Goal: Entertainment & Leisure: Consume media (video, audio)

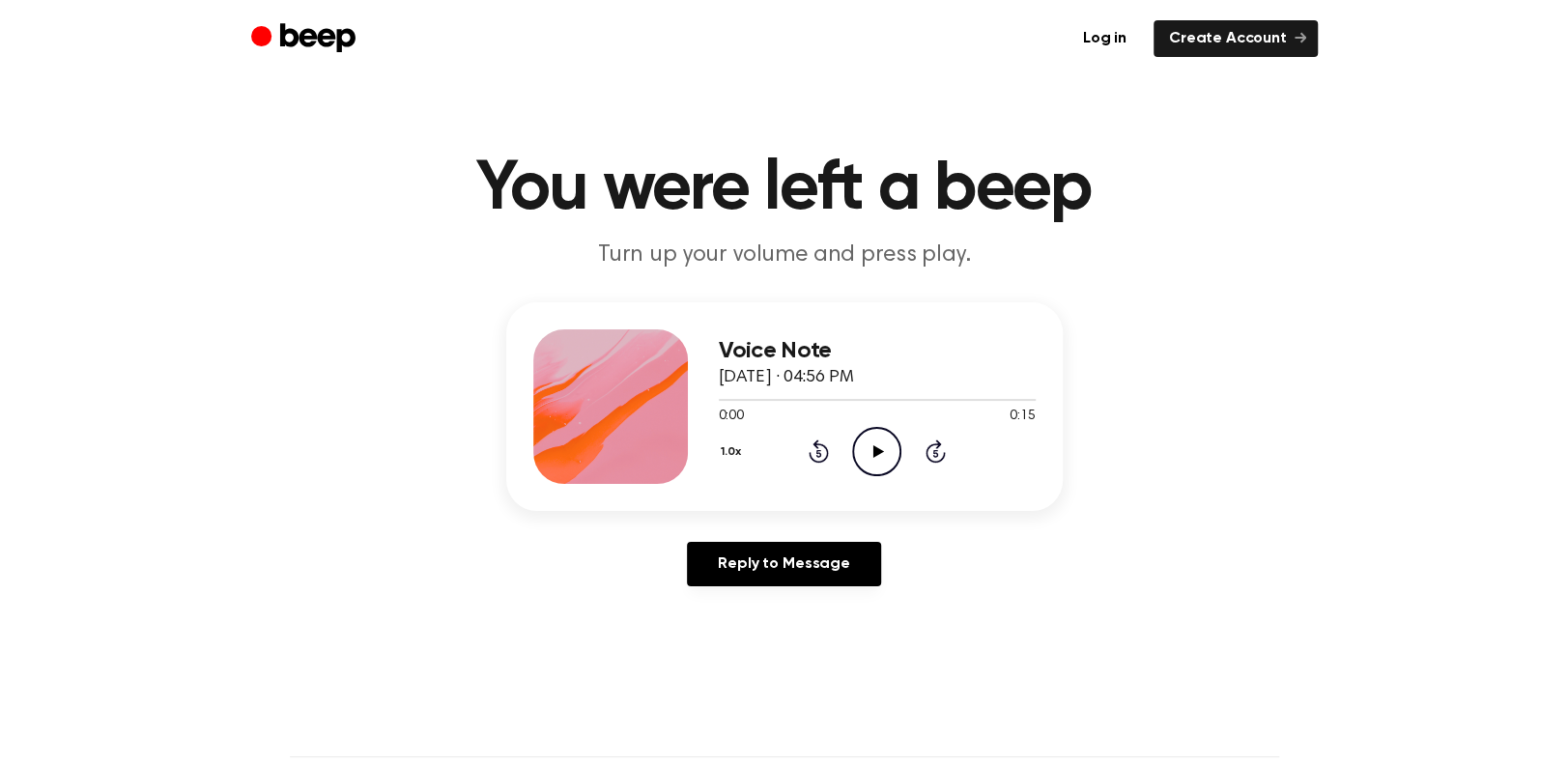
click at [882, 447] on icon "Play Audio" at bounding box center [876, 452] width 50 height 50
click at [875, 453] on icon at bounding box center [878, 451] width 11 height 13
click at [904, 401] on div at bounding box center [876, 399] width 316 height 16
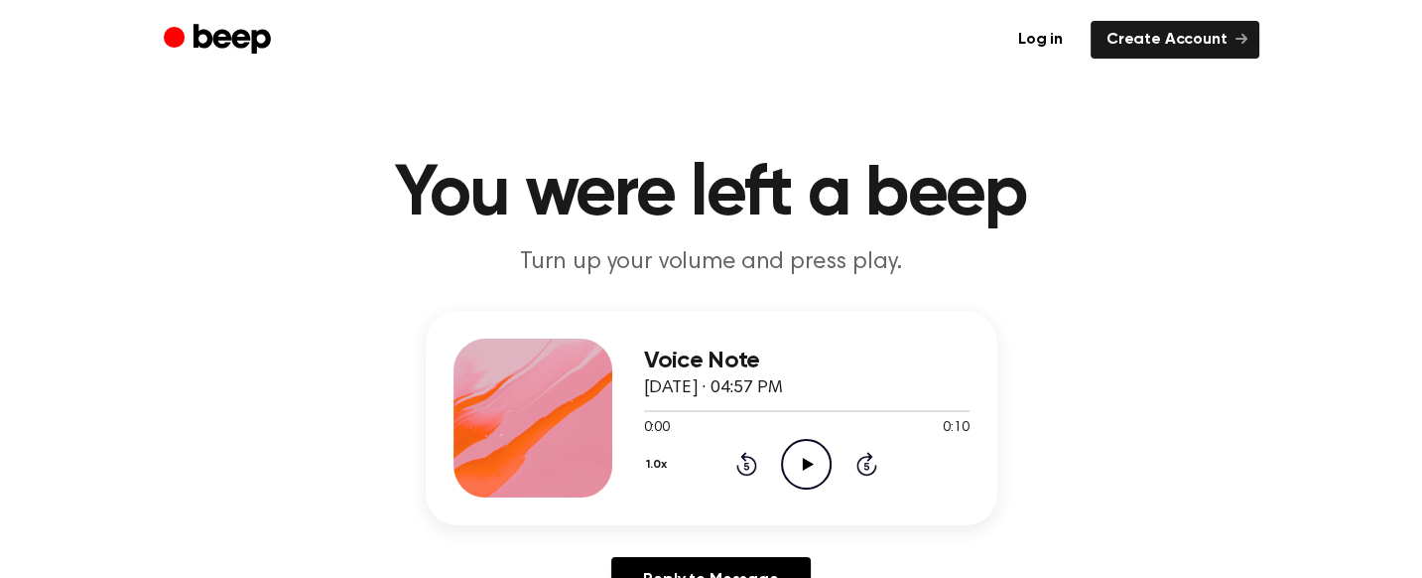
click at [814, 467] on icon "Play Audio" at bounding box center [806, 464] width 51 height 51
click at [821, 472] on icon "Play Audio" at bounding box center [806, 464] width 51 height 51
click at [816, 464] on icon "Play Audio" at bounding box center [806, 464] width 51 height 51
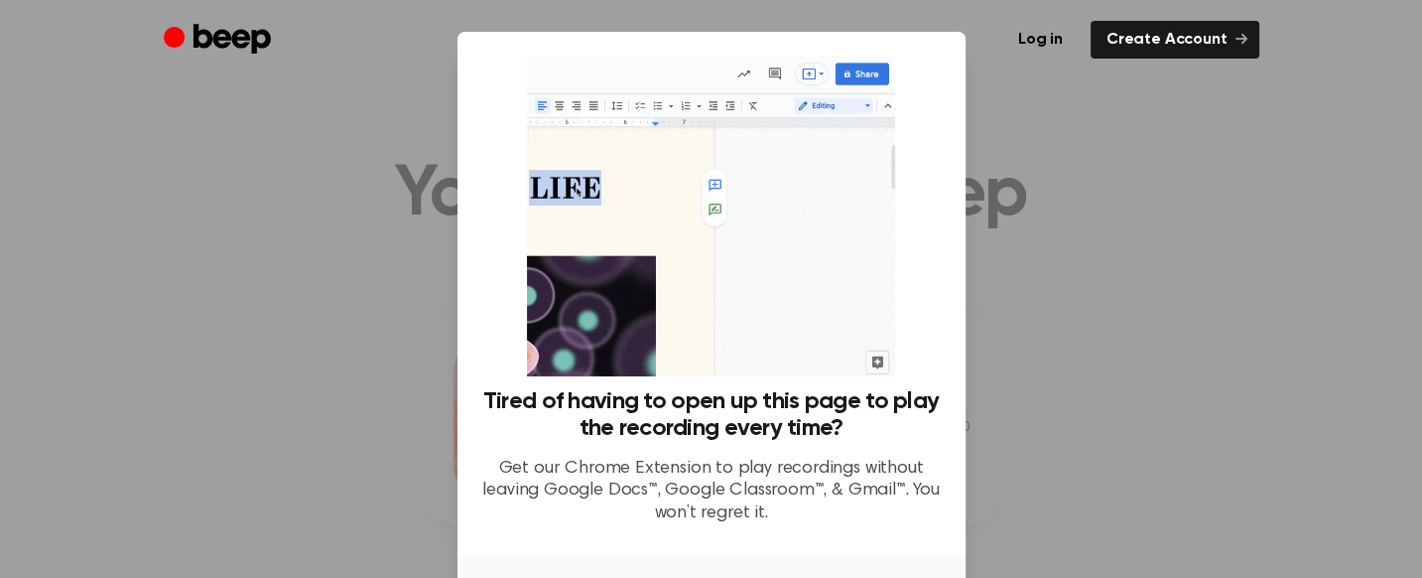
click at [1058, 372] on div at bounding box center [711, 289] width 1422 height 578
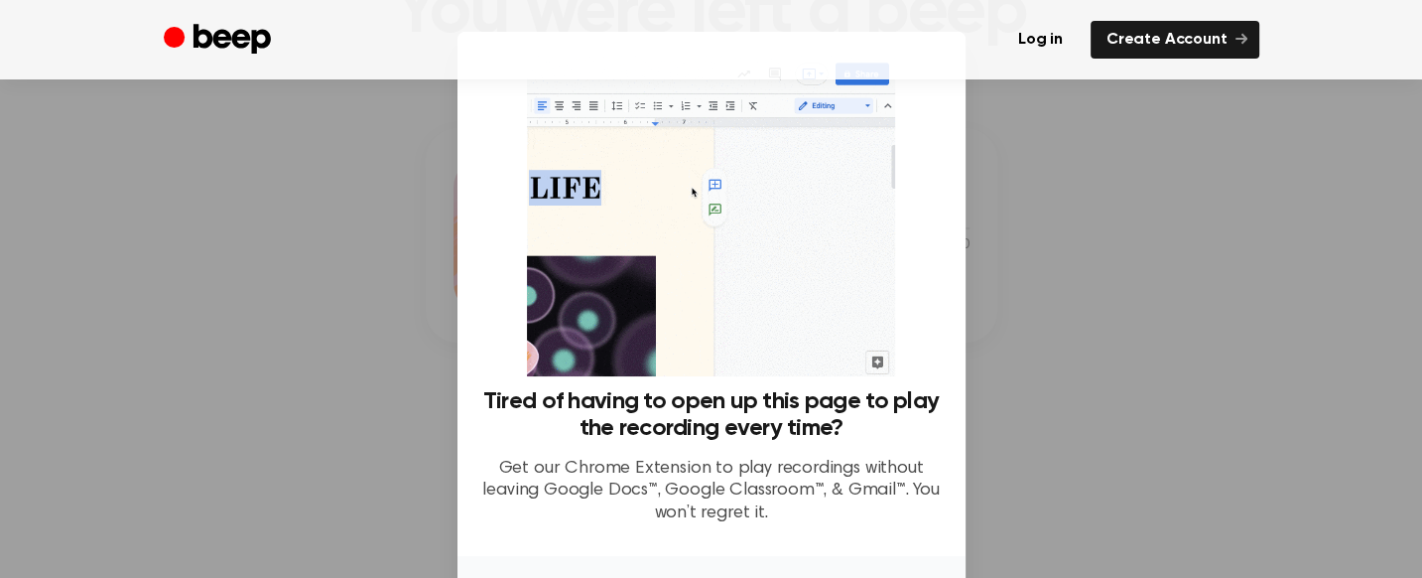
scroll to position [139, 0]
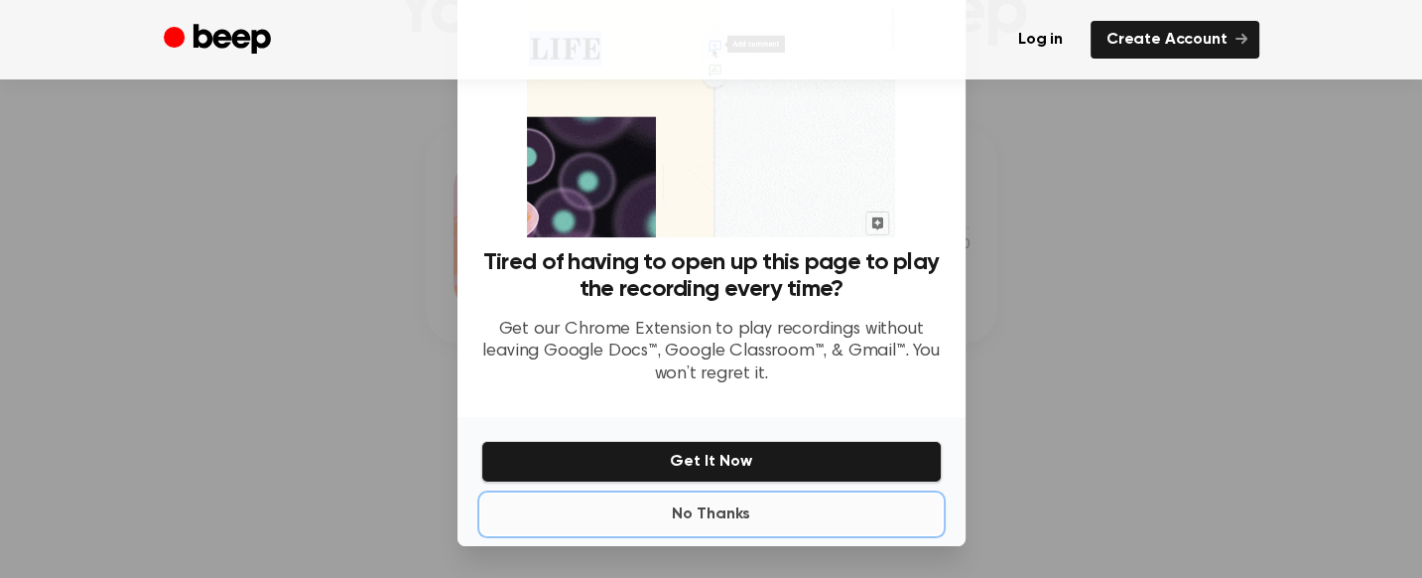
click at [742, 514] on button "No Thanks" at bounding box center [711, 514] width 460 height 40
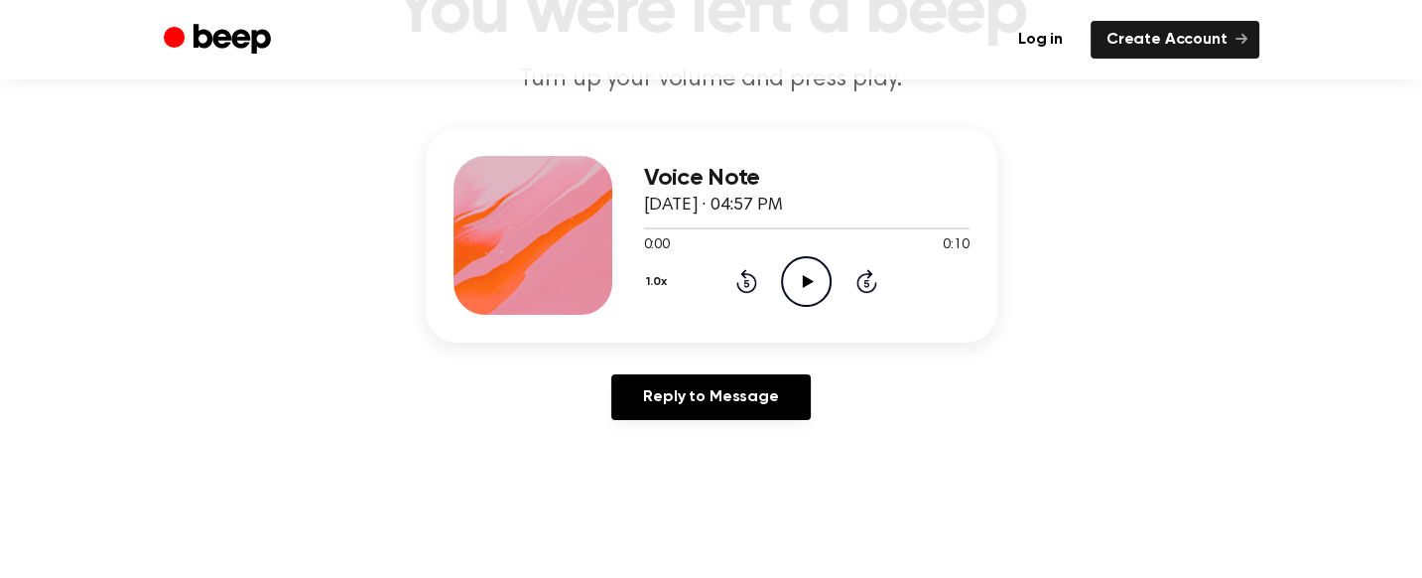
click at [814, 279] on icon "Play Audio" at bounding box center [806, 281] width 51 height 51
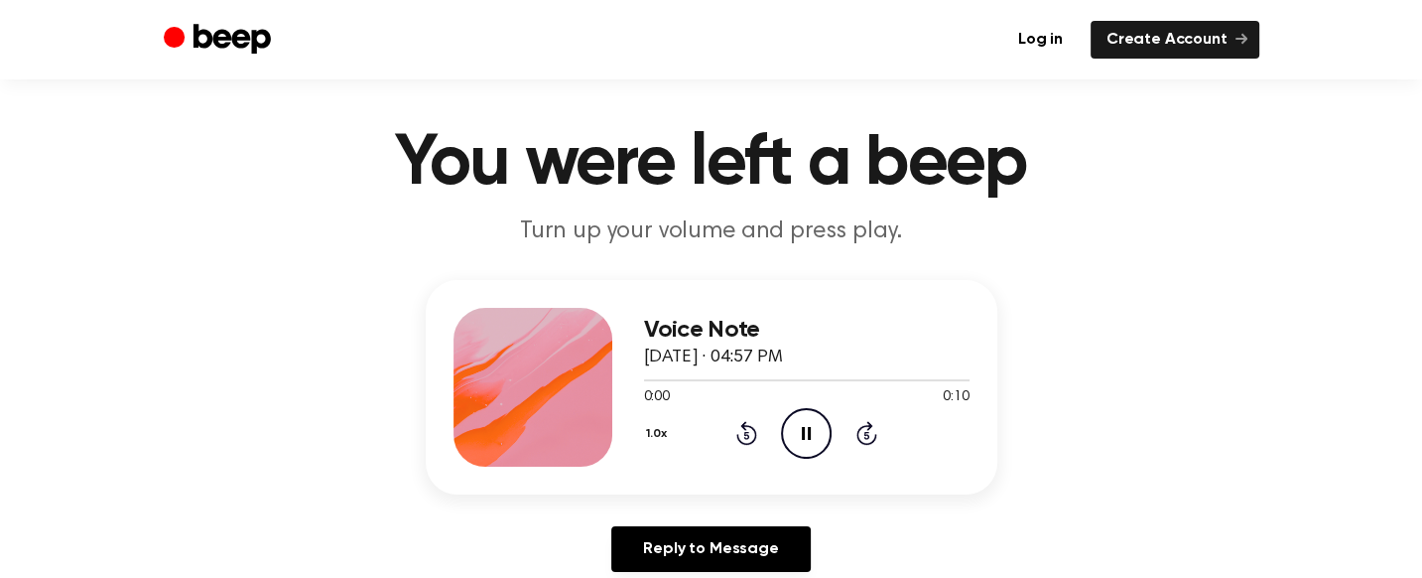
scroll to position [28, 0]
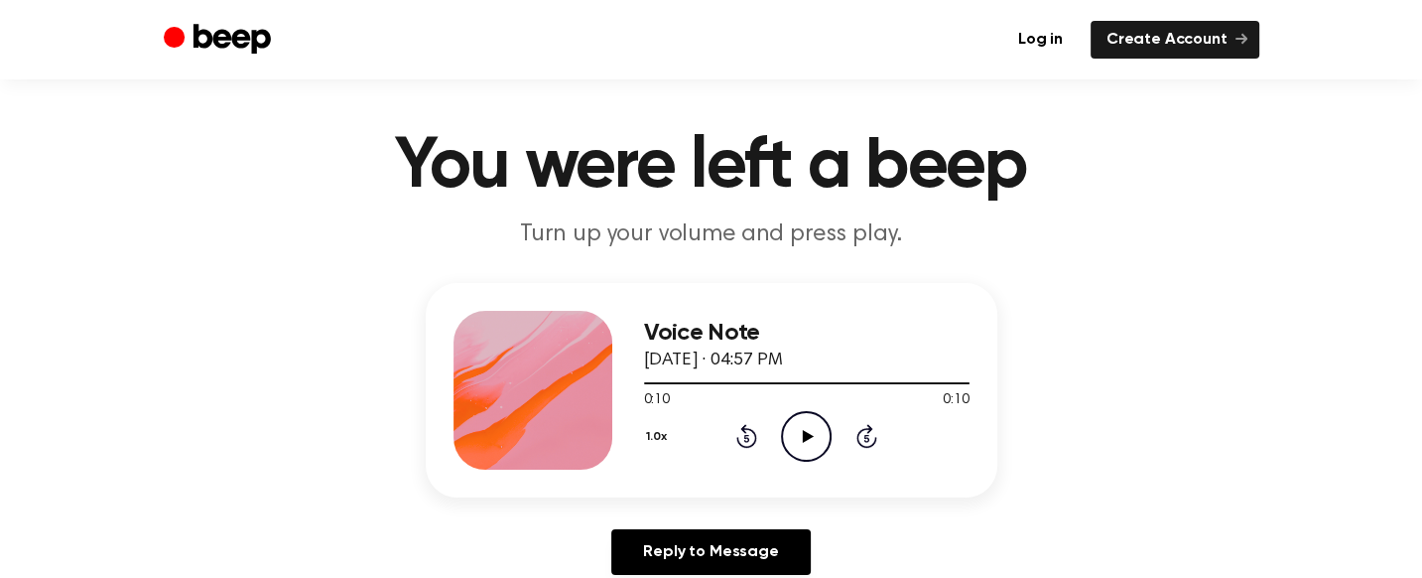
click at [802, 416] on icon "Play Audio" at bounding box center [806, 436] width 51 height 51
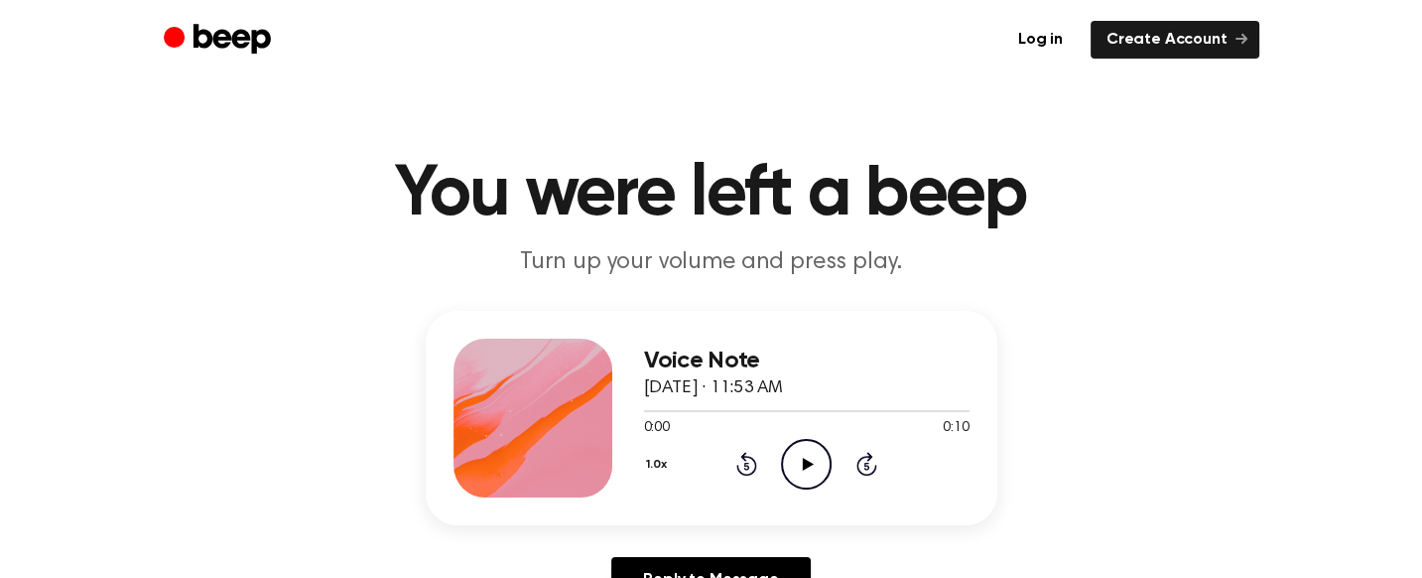
click at [825, 486] on icon "Play Audio" at bounding box center [806, 464] width 51 height 51
click at [816, 447] on icon "Play Audio" at bounding box center [806, 464] width 51 height 51
click at [801, 457] on icon "Play Audio" at bounding box center [806, 464] width 51 height 51
click at [803, 454] on icon "Play Audio" at bounding box center [806, 464] width 51 height 51
click at [818, 470] on icon "Play Audio" at bounding box center [806, 464] width 51 height 51
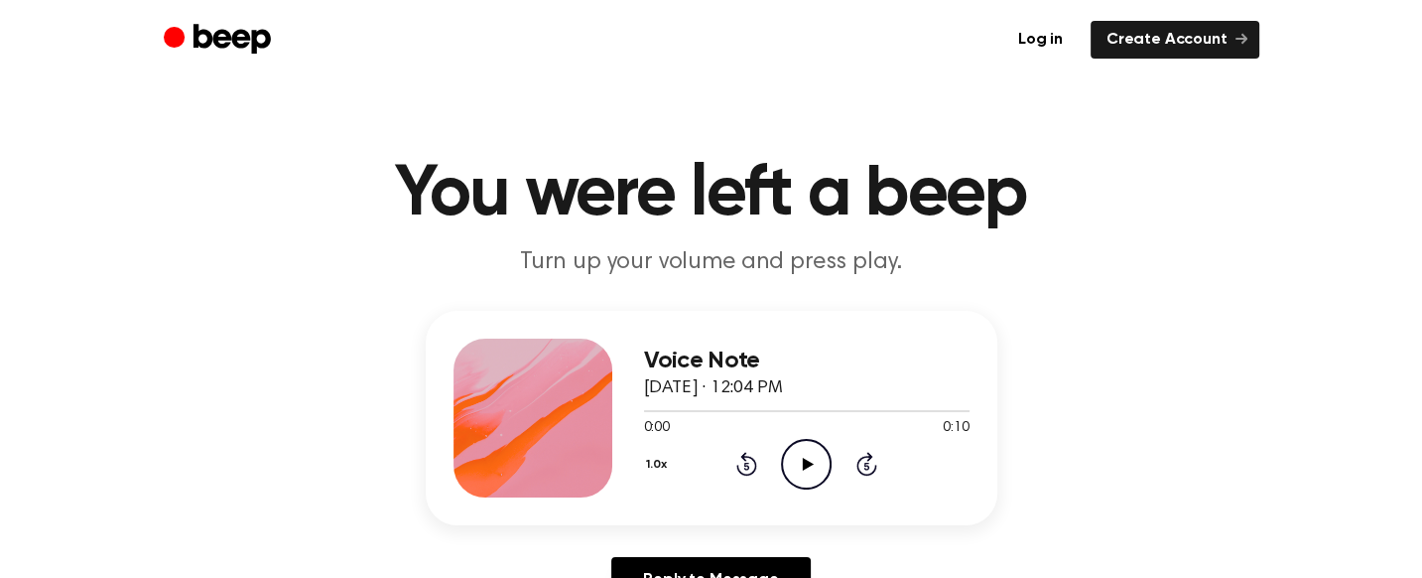
click at [814, 459] on icon "Play Audio" at bounding box center [806, 464] width 51 height 51
click at [808, 474] on icon "Play Audio" at bounding box center [806, 464] width 51 height 51
click at [808, 479] on icon "Play Audio" at bounding box center [806, 464] width 51 height 51
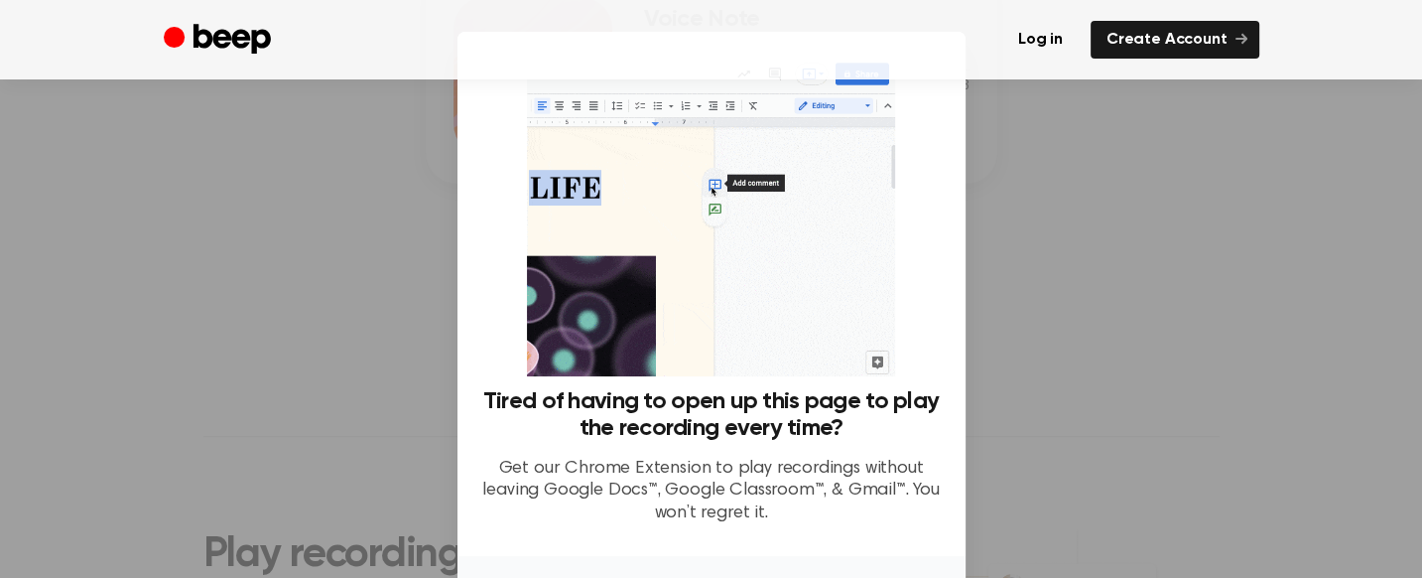
scroll to position [139, 0]
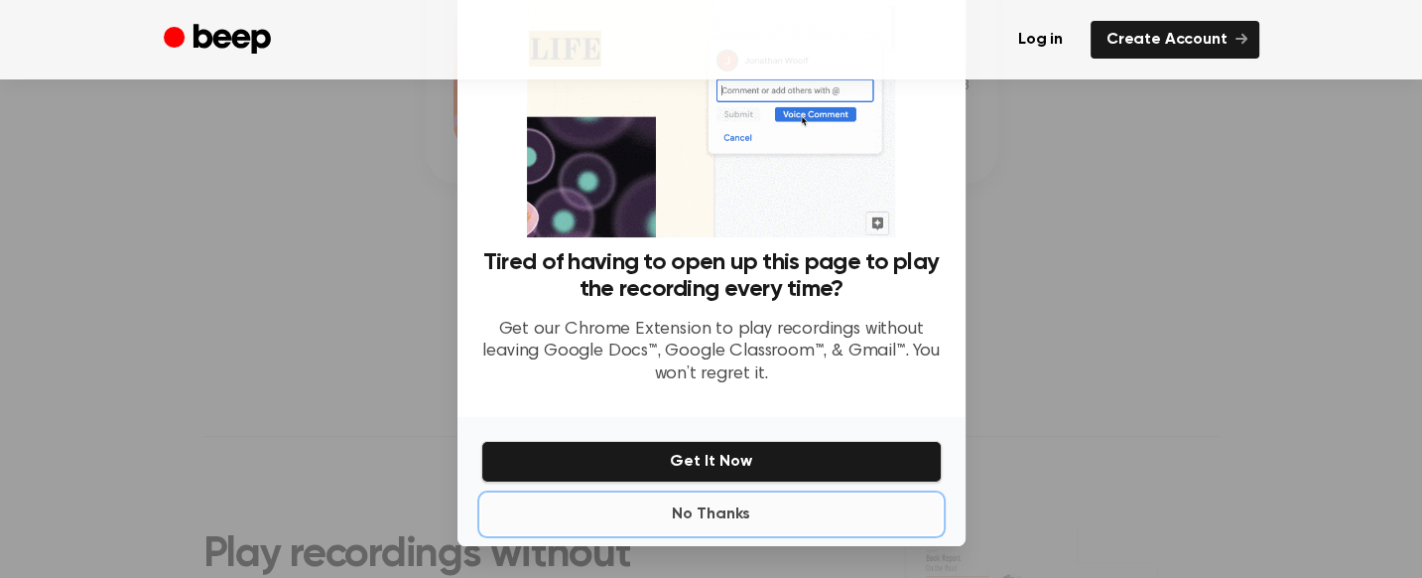
click at [736, 513] on button "No Thanks" at bounding box center [711, 514] width 460 height 40
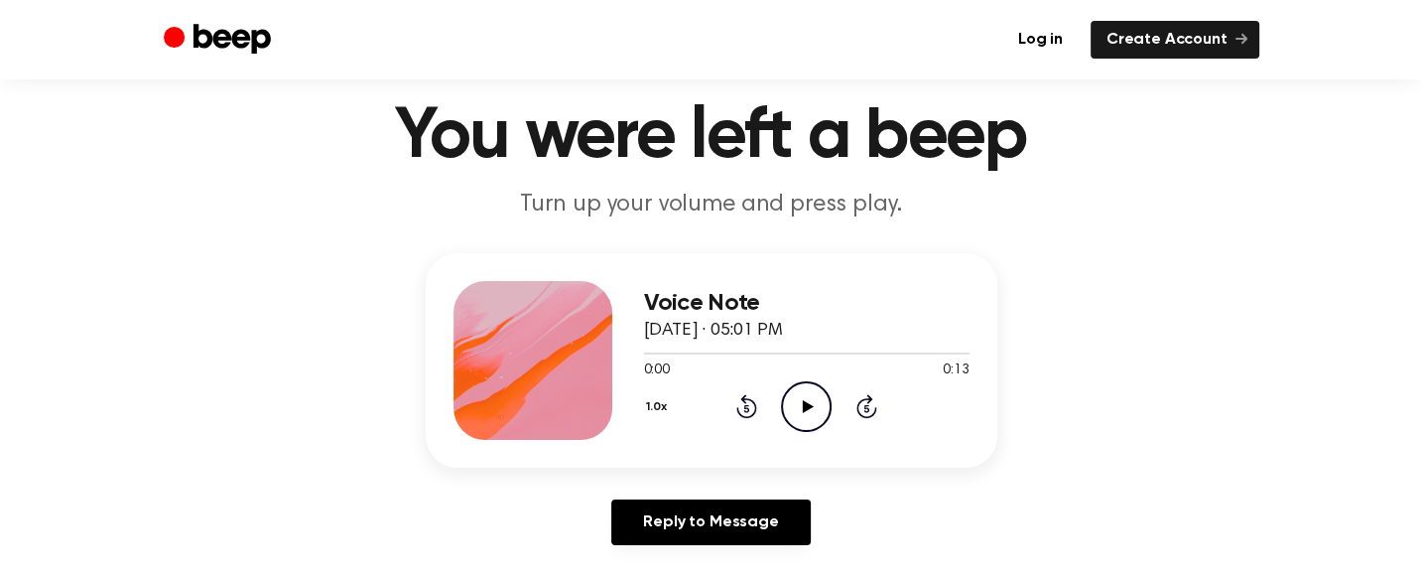
scroll to position [56, 0]
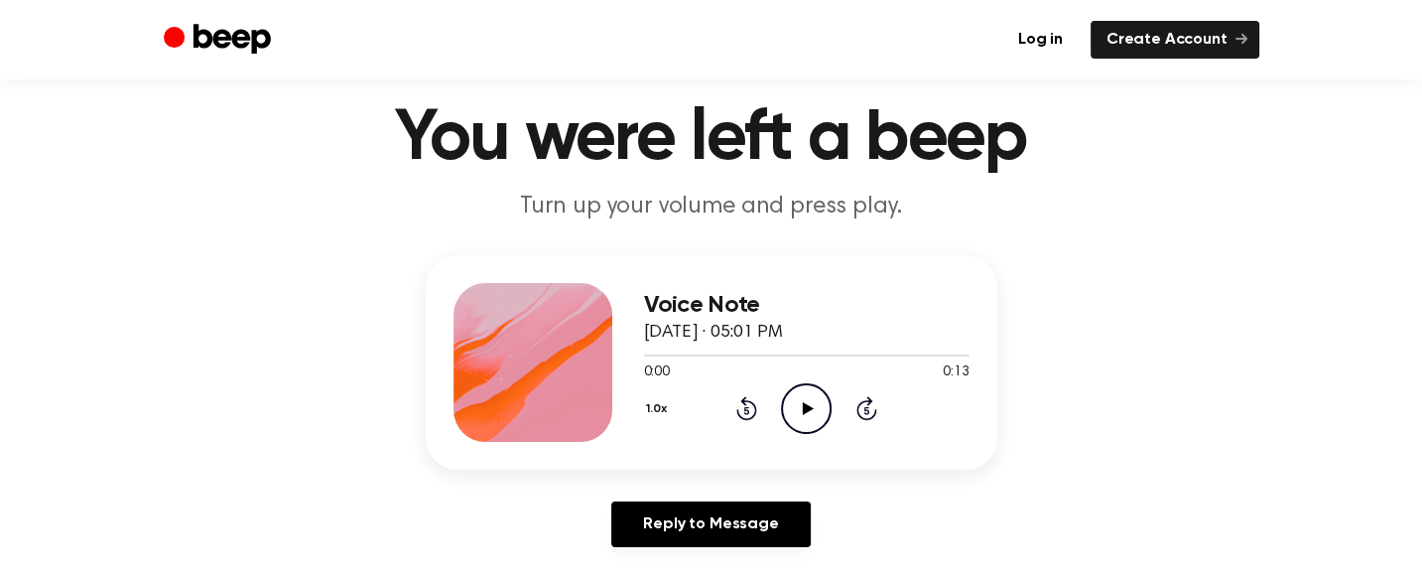
click at [796, 404] on icon "Play Audio" at bounding box center [806, 408] width 51 height 51
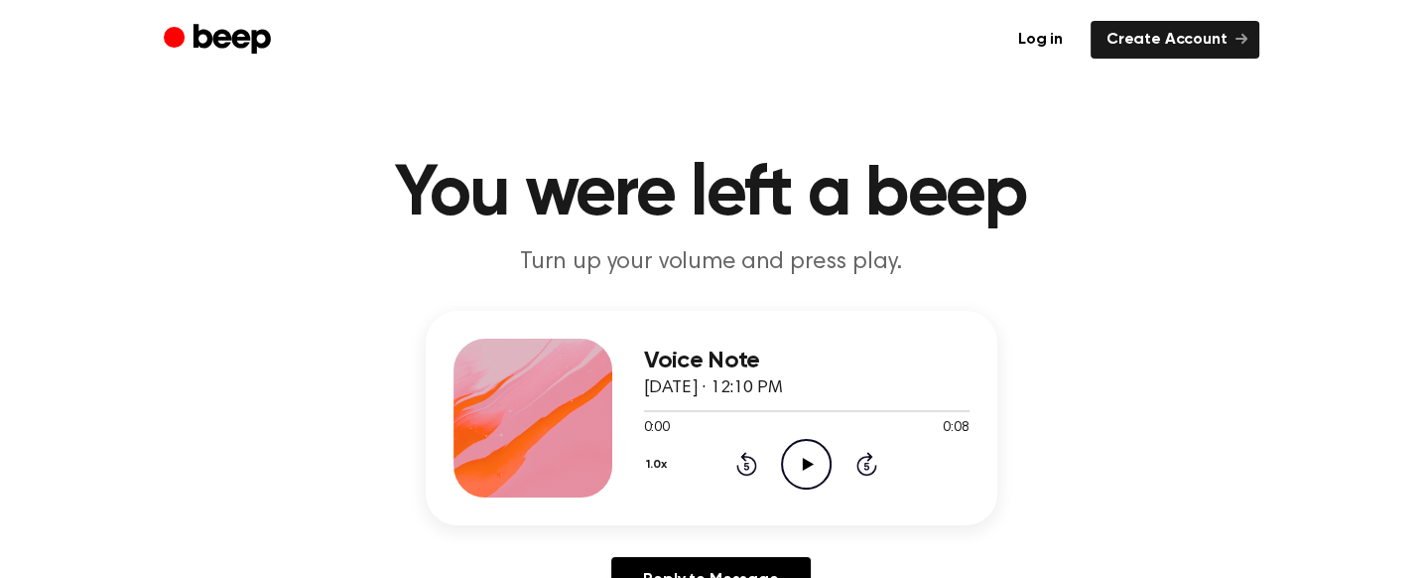
click at [803, 457] on icon at bounding box center [808, 463] width 11 height 13
click at [806, 467] on icon "Play Audio" at bounding box center [806, 464] width 51 height 51
click at [797, 462] on icon "Play Audio" at bounding box center [806, 464] width 51 height 51
click at [807, 463] on icon at bounding box center [808, 463] width 11 height 13
click at [806, 457] on icon "Play Audio" at bounding box center [806, 464] width 51 height 51
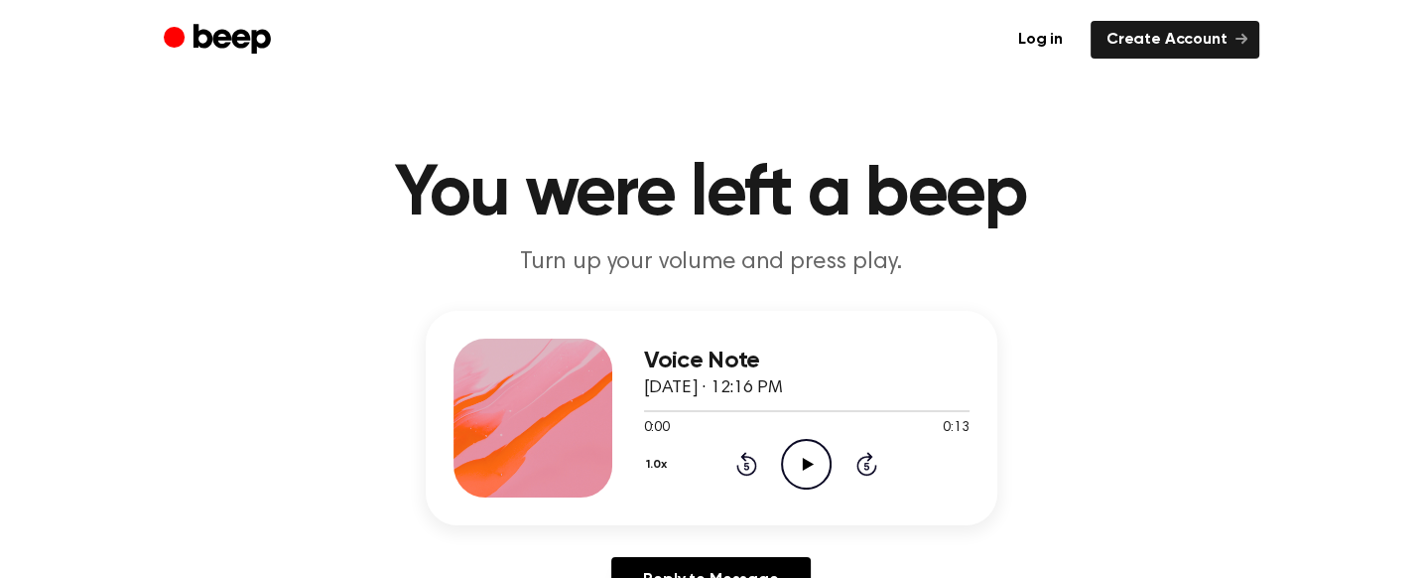
click at [819, 473] on icon "Play Audio" at bounding box center [806, 464] width 51 height 51
click at [806, 462] on icon at bounding box center [808, 463] width 11 height 13
click at [811, 468] on icon "Play Audio" at bounding box center [806, 464] width 51 height 51
click at [814, 468] on icon "Play Audio" at bounding box center [806, 464] width 51 height 51
click at [810, 473] on icon "Play Audio" at bounding box center [806, 464] width 51 height 51
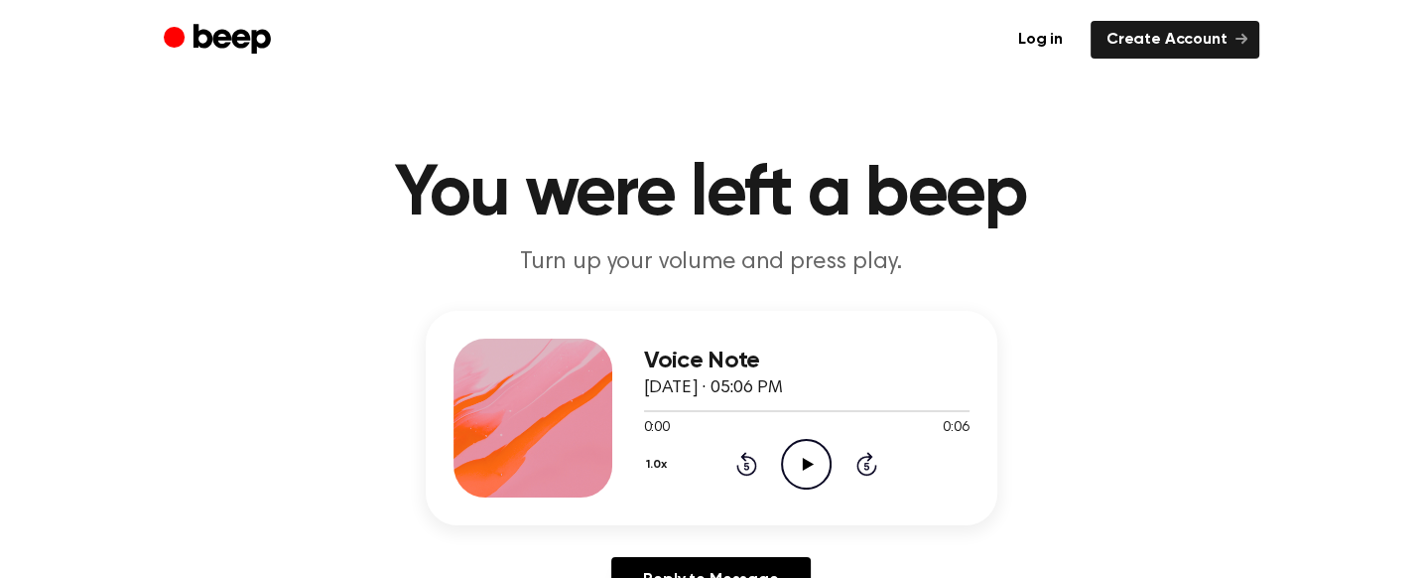
click at [817, 454] on icon "Play Audio" at bounding box center [806, 464] width 51 height 51
click at [806, 456] on icon "Play Audio" at bounding box center [806, 464] width 51 height 51
click at [810, 478] on icon "Play Audio" at bounding box center [806, 464] width 51 height 51
click at [800, 463] on icon "Play Audio" at bounding box center [806, 464] width 51 height 51
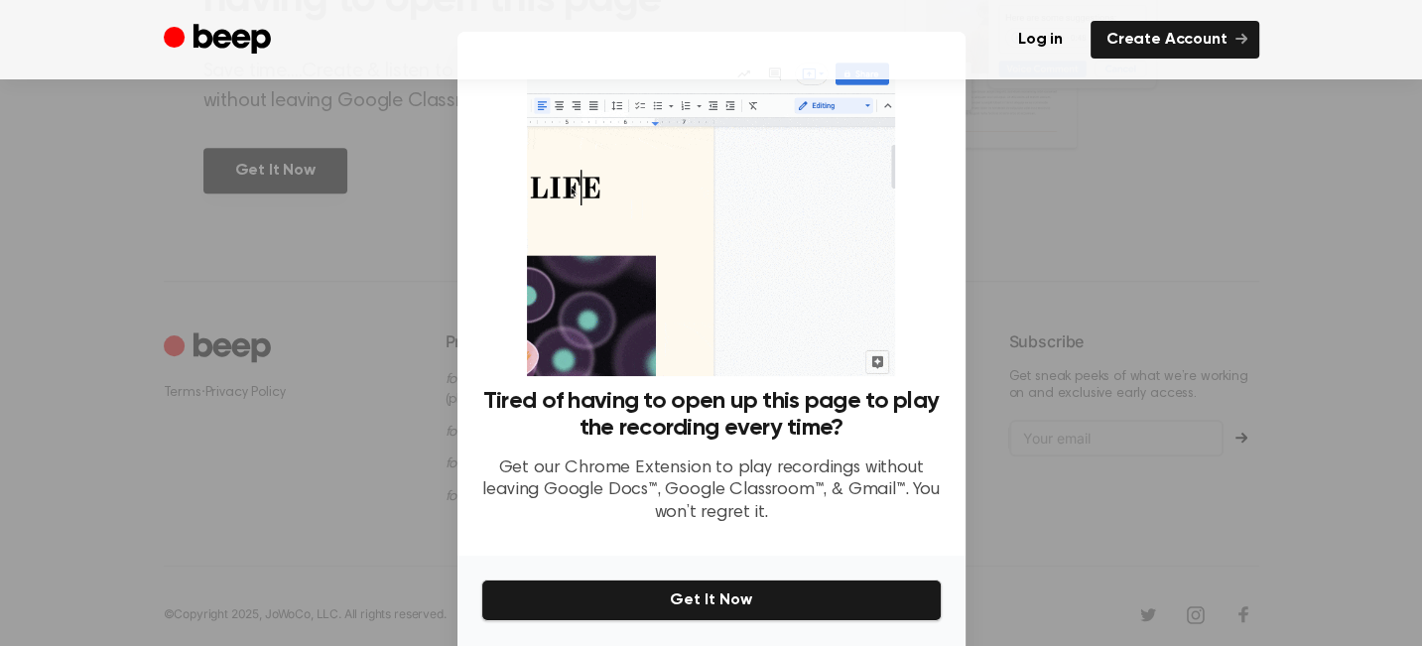
scroll to position [69, 0]
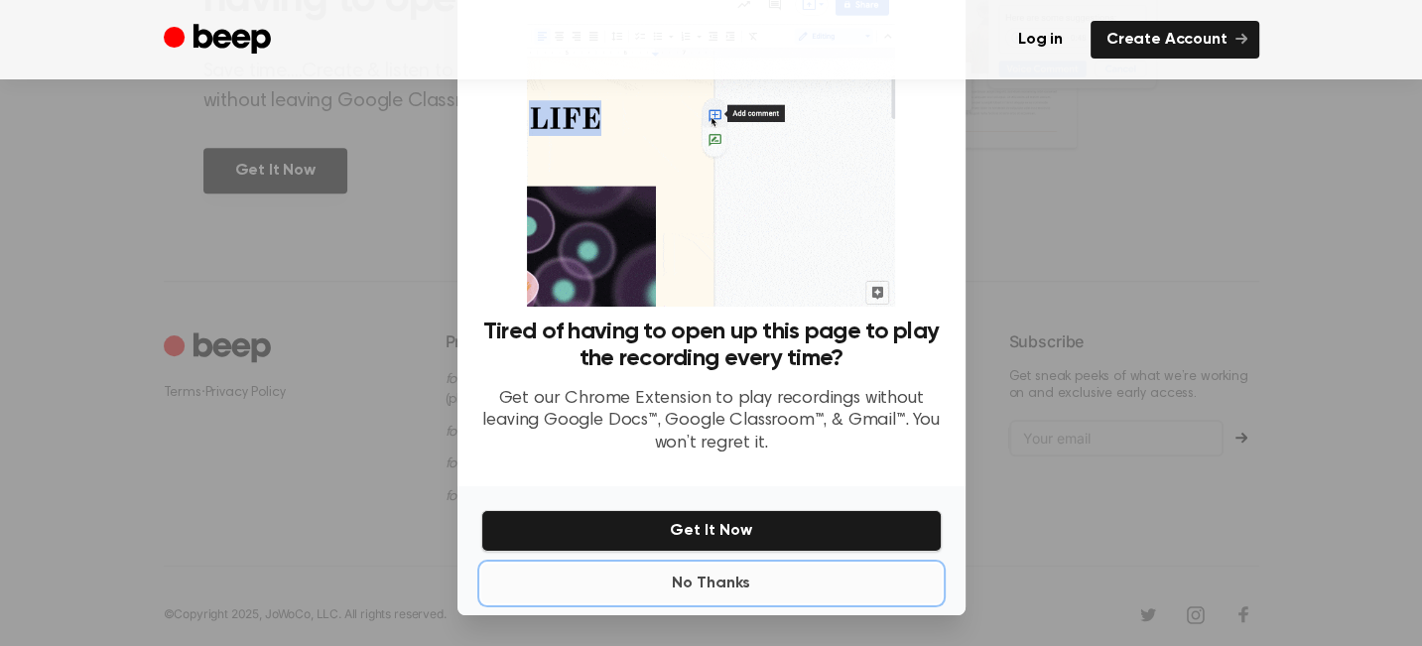
click at [699, 577] on button "No Thanks" at bounding box center [711, 584] width 460 height 40
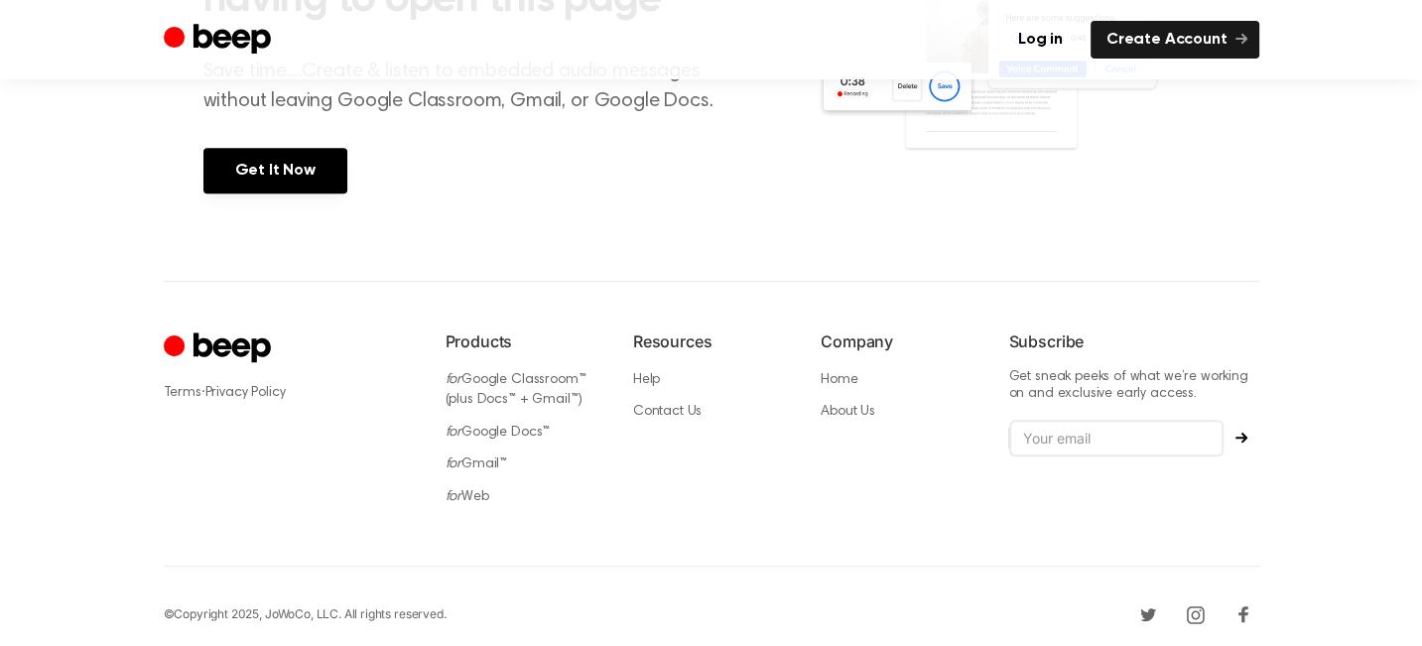
scroll to position [0, 0]
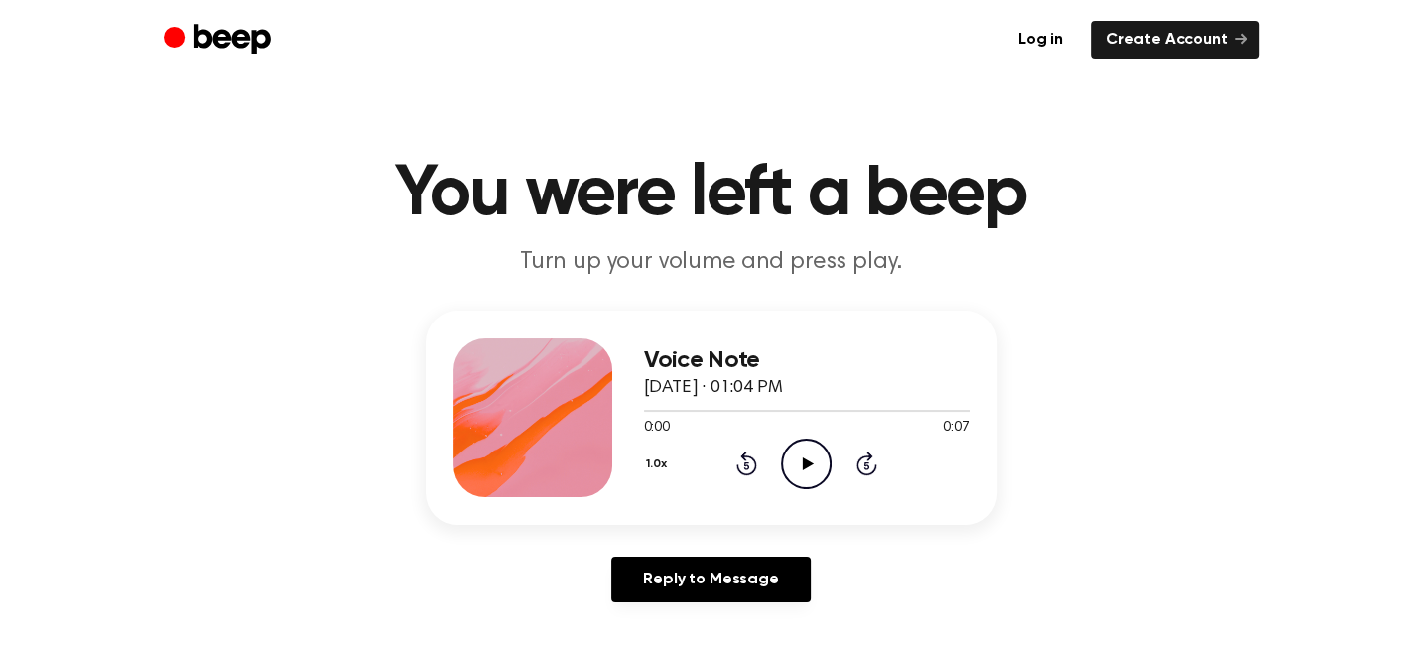
click at [801, 465] on icon "Play Audio" at bounding box center [806, 464] width 51 height 51
click at [799, 457] on icon "Play Audio" at bounding box center [806, 464] width 51 height 51
click at [802, 470] on icon "Play Audio" at bounding box center [806, 464] width 51 height 51
click at [810, 463] on icon at bounding box center [808, 463] width 11 height 13
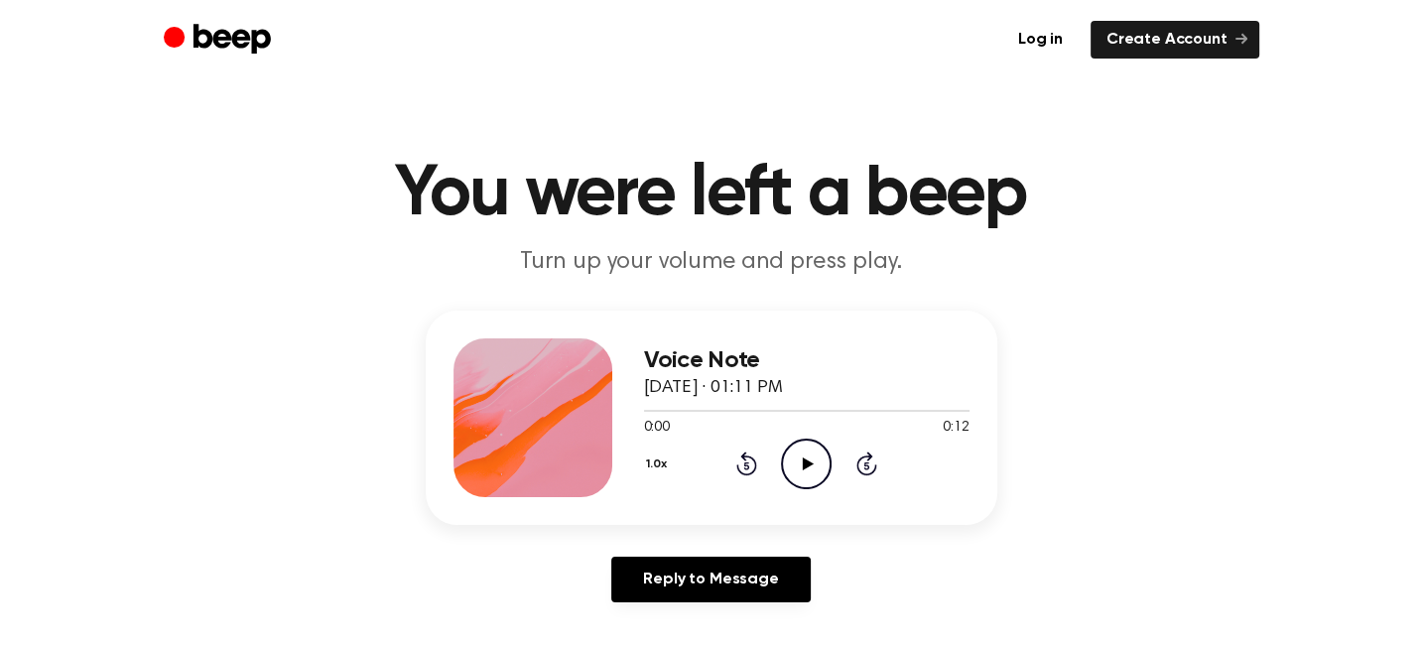
click at [803, 467] on icon at bounding box center [808, 463] width 11 height 13
click at [811, 468] on icon "Play Audio" at bounding box center [806, 464] width 51 height 51
